Goal: Task Accomplishment & Management: Use online tool/utility

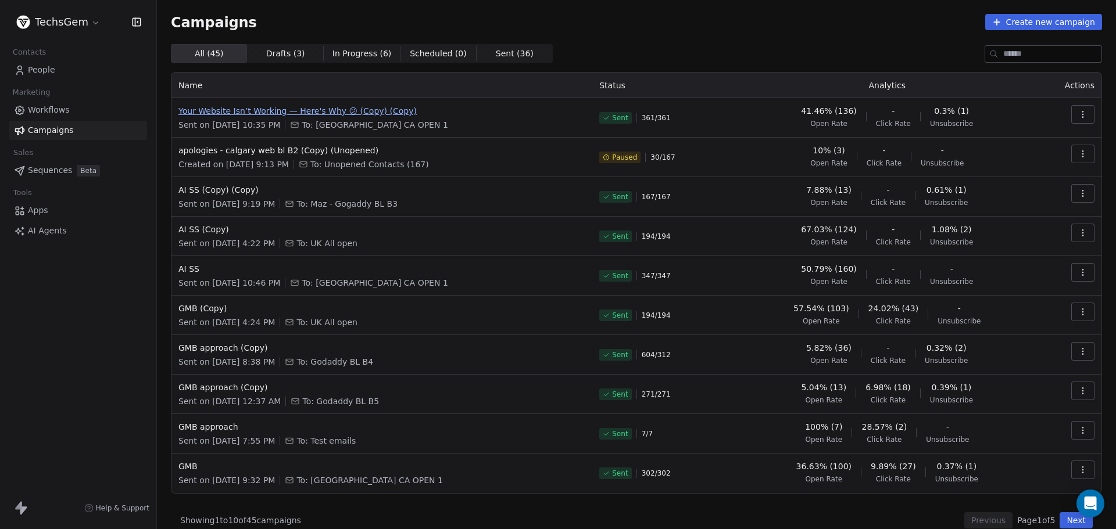
click at [291, 109] on span "Your Website Isn’t Working — Here's Why 😕 (Copy) (Copy)" at bounding box center [381, 111] width 407 height 12
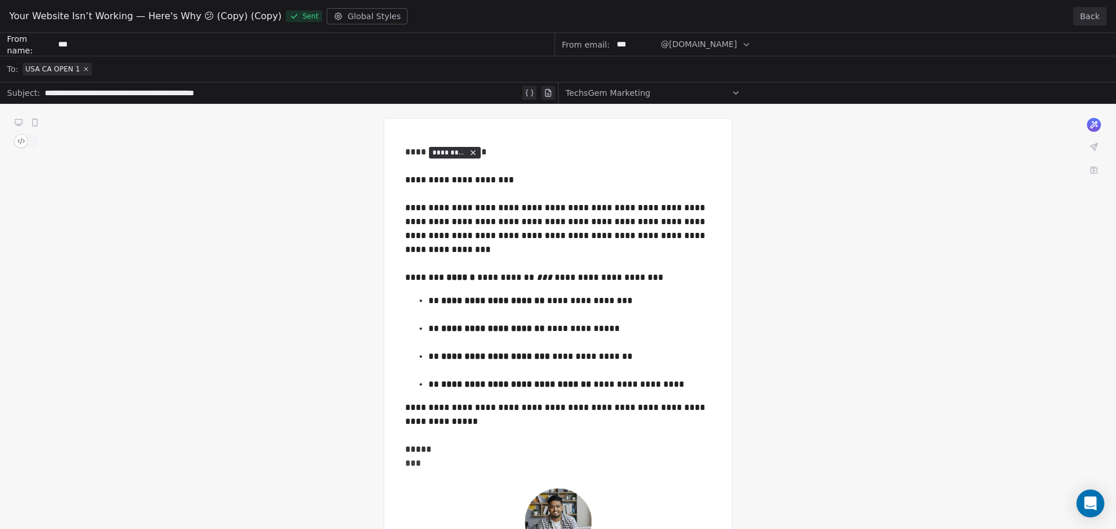
click at [1092, 23] on button "Back" at bounding box center [1090, 16] width 34 height 19
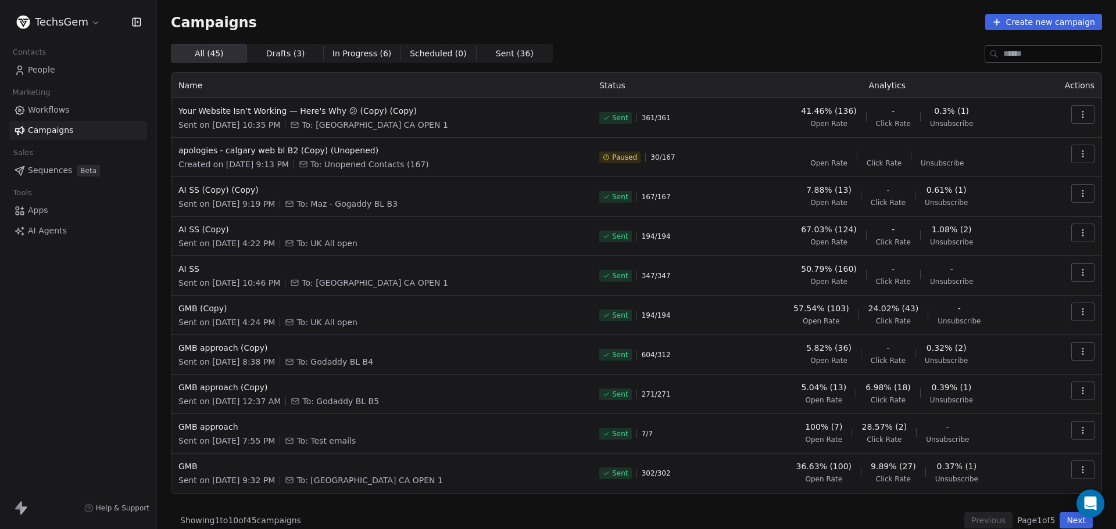
click at [696, 49] on div "All ( 45 ) All ( 45 ) Drafts ( 3 ) Drafts ( 3 ) In Progress ( 6 ) In Progress (…" at bounding box center [636, 53] width 931 height 19
click at [664, 36] on div "Campaigns Create new campaign All ( 45 ) All ( 45 ) Drafts ( 3 ) Drafts ( 3 ) I…" at bounding box center [636, 271] width 931 height 515
click at [680, 41] on div "Campaigns Create new campaign All ( 45 ) All ( 45 ) Drafts ( 3 ) Drafts ( 3 ) I…" at bounding box center [636, 271] width 931 height 515
click at [404, 12] on div "Campaigns Create new campaign All ( 45 ) All ( 45 ) Drafts ( 3 ) Drafts ( 3 ) I…" at bounding box center [636, 271] width 959 height 543
click at [761, 42] on div "Campaigns Create new campaign All ( 45 ) All ( 45 ) Drafts ( 3 ) Drafts ( 3 ) I…" at bounding box center [636, 271] width 931 height 515
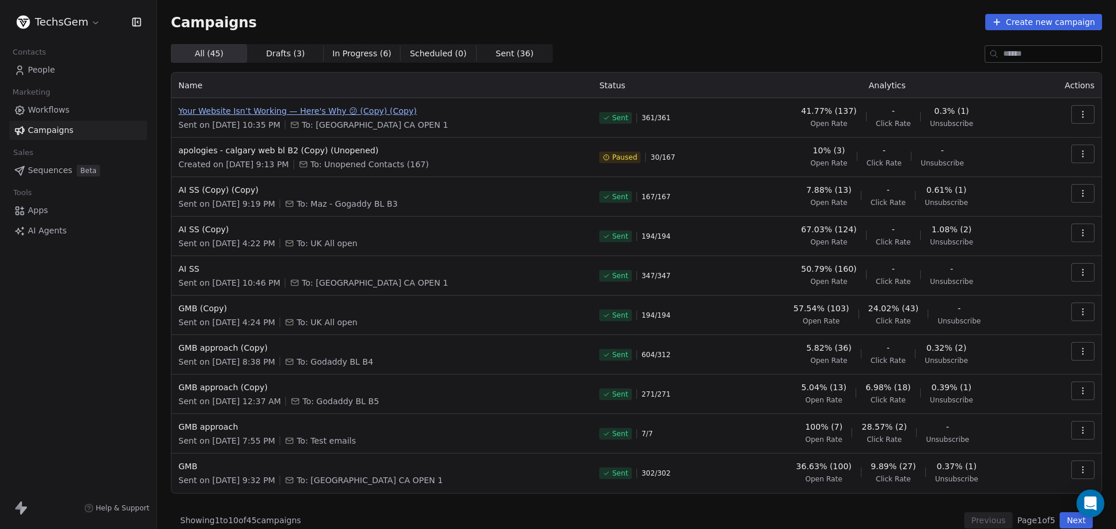
click at [297, 106] on span "Your Website Isn’t Working — Here's Why 😕 (Copy) (Copy)" at bounding box center [381, 111] width 407 height 12
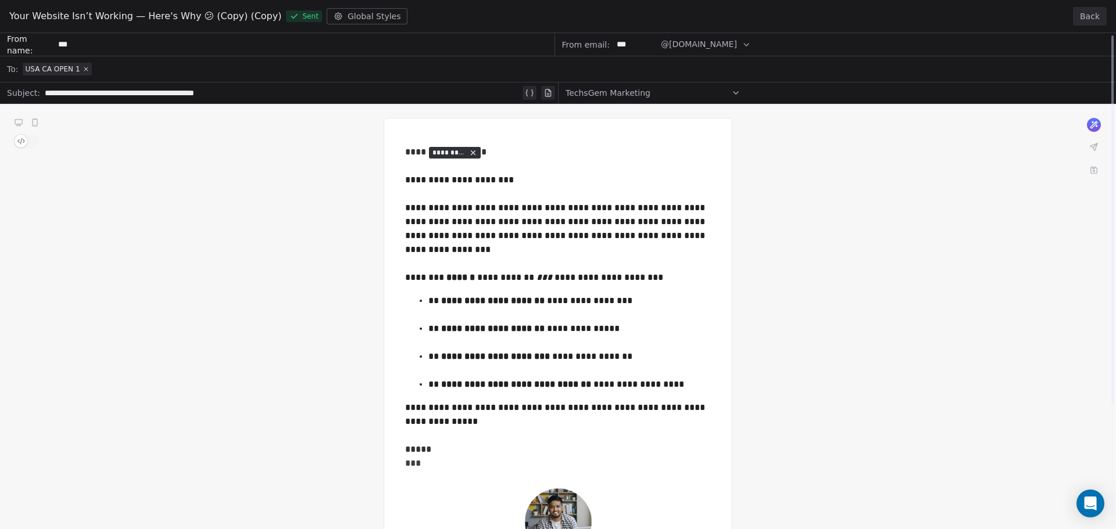
click at [1081, 16] on button "Back" at bounding box center [1090, 16] width 34 height 19
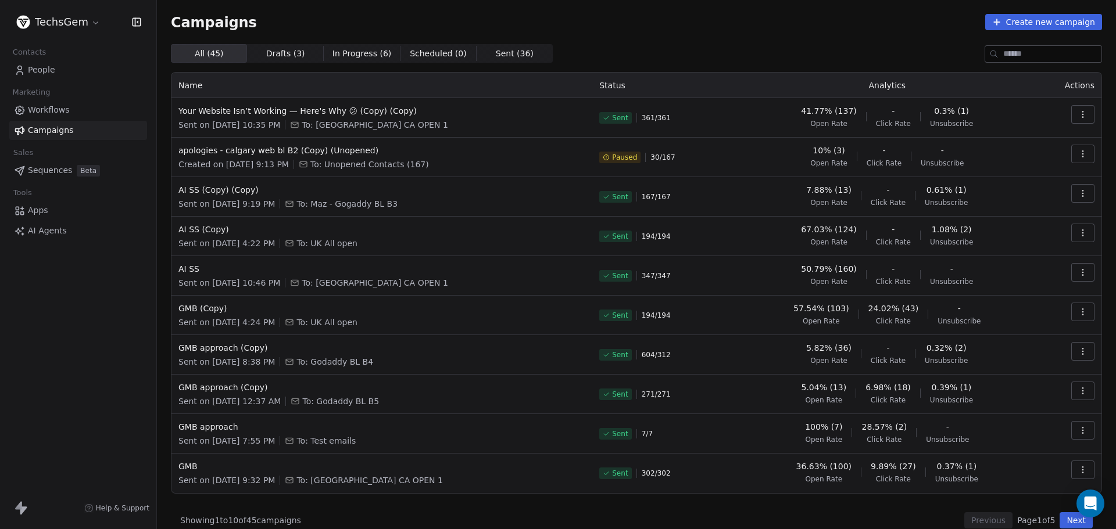
click at [651, 19] on div "Campaigns Create new campaign" at bounding box center [636, 22] width 931 height 16
click at [707, 20] on div "Campaigns Create new campaign" at bounding box center [636, 22] width 931 height 16
click at [598, 45] on div "All ( 45 ) All ( 45 ) Drafts ( 3 ) Drafts ( 3 ) In Progress ( 6 ) In Progress (…" at bounding box center [636, 53] width 931 height 19
drag, startPoint x: 170, startPoint y: 19, endPoint x: 268, endPoint y: 26, distance: 98.4
click at [268, 26] on div "Campaigns Create new campaign All ( 45 ) All ( 45 ) Drafts ( 3 ) Drafts ( 3 ) I…" at bounding box center [636, 271] width 959 height 543
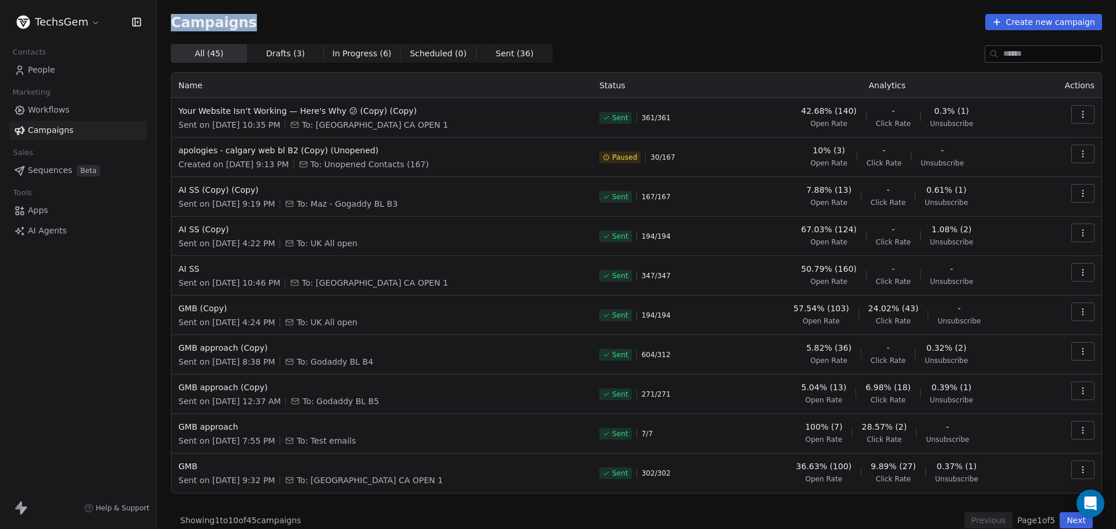
click at [272, 21] on div "Campaigns Create new campaign" at bounding box center [636, 22] width 931 height 16
